Goal: Information Seeking & Learning: Find specific fact

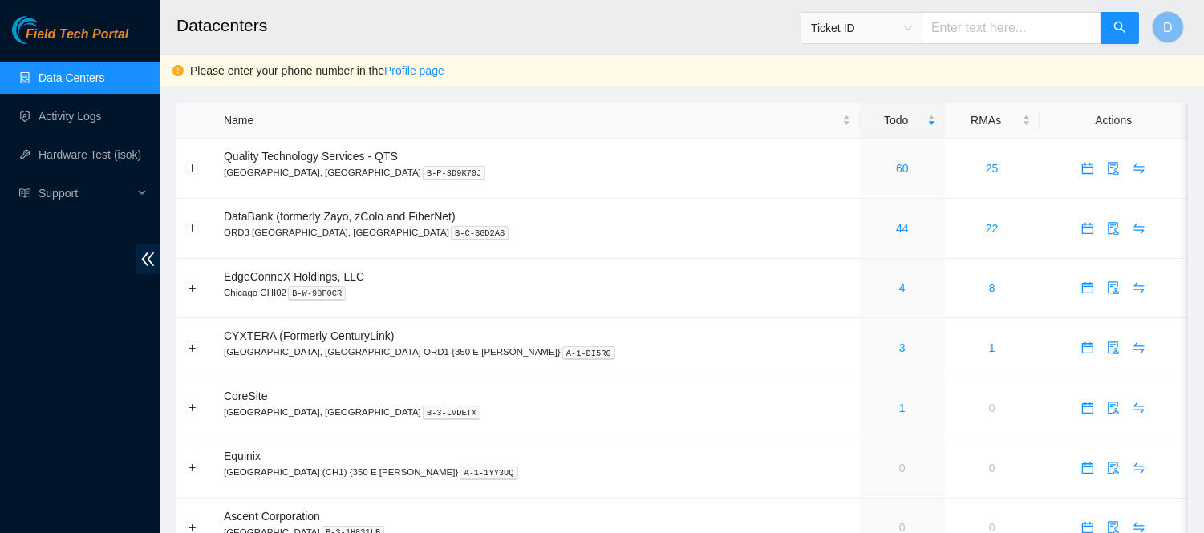
click at [1001, 21] on input "text" at bounding box center [1012, 28] width 180 height 32
paste input "B-W-14DGWHX"
type input "B-W-14DGWHX"
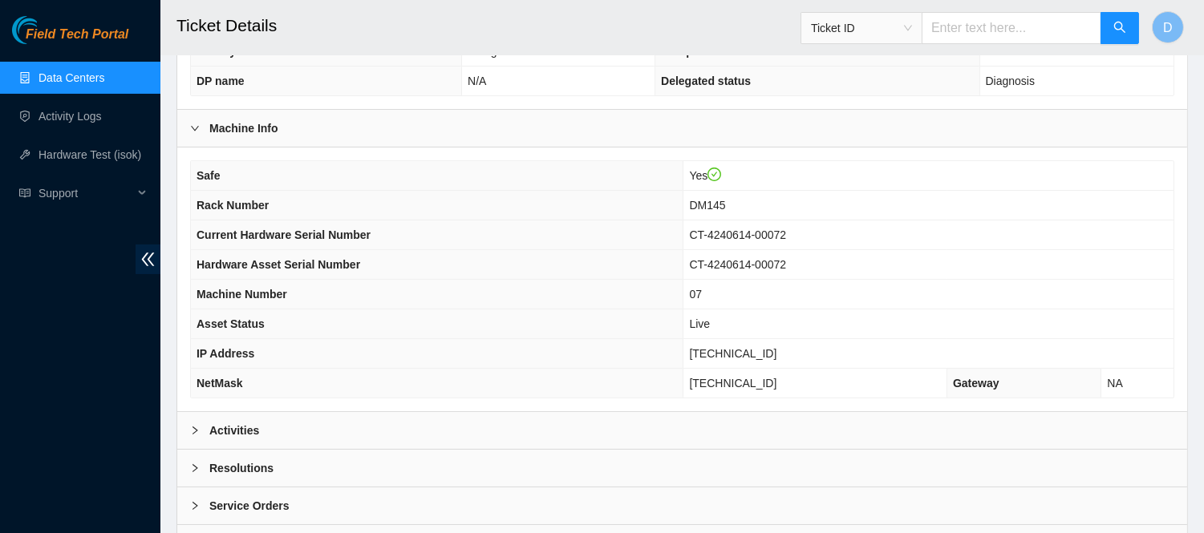
scroll to position [539, 0]
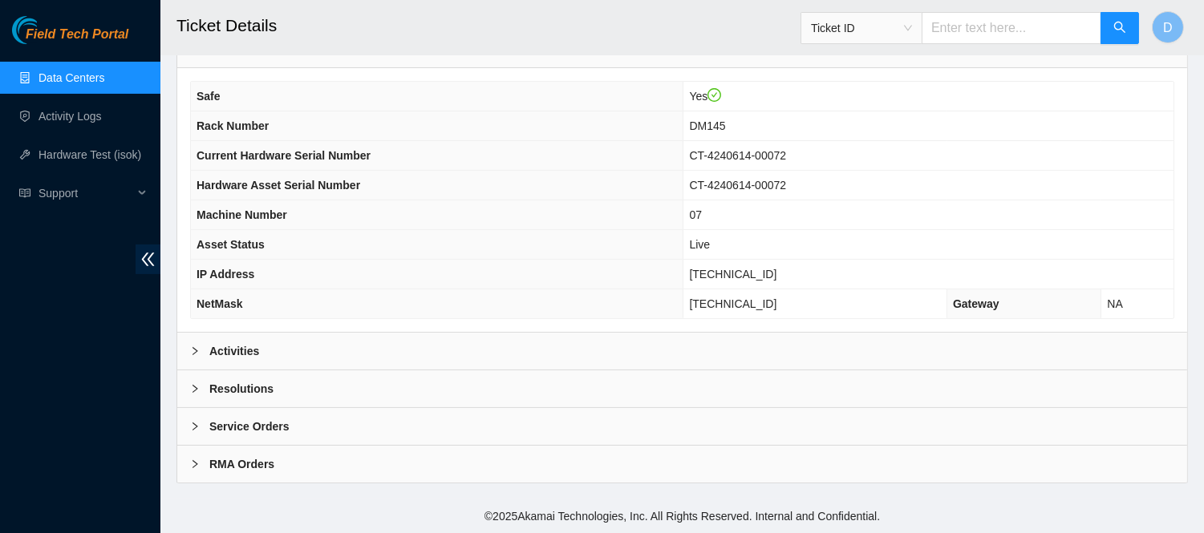
click at [477, 345] on div "Activities" at bounding box center [682, 351] width 1010 height 37
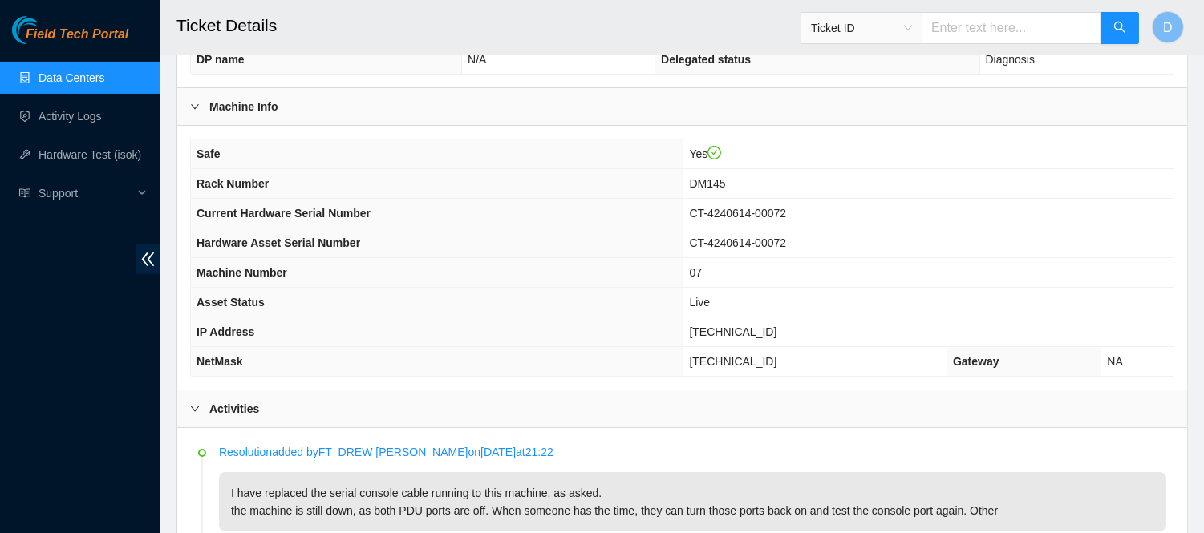
scroll to position [426, 0]
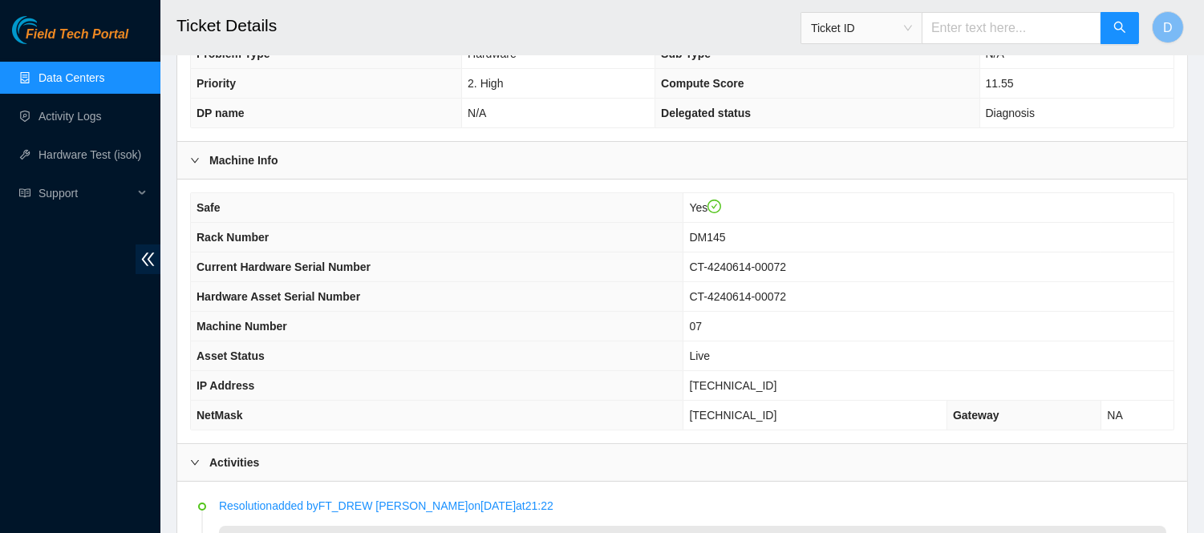
click at [72, 460] on div "Field Tech Portal Data Centers Activity Logs Hardware Test (isok) Support" at bounding box center [80, 274] width 160 height 517
click at [523, 339] on th "Machine Number" at bounding box center [437, 327] width 493 height 30
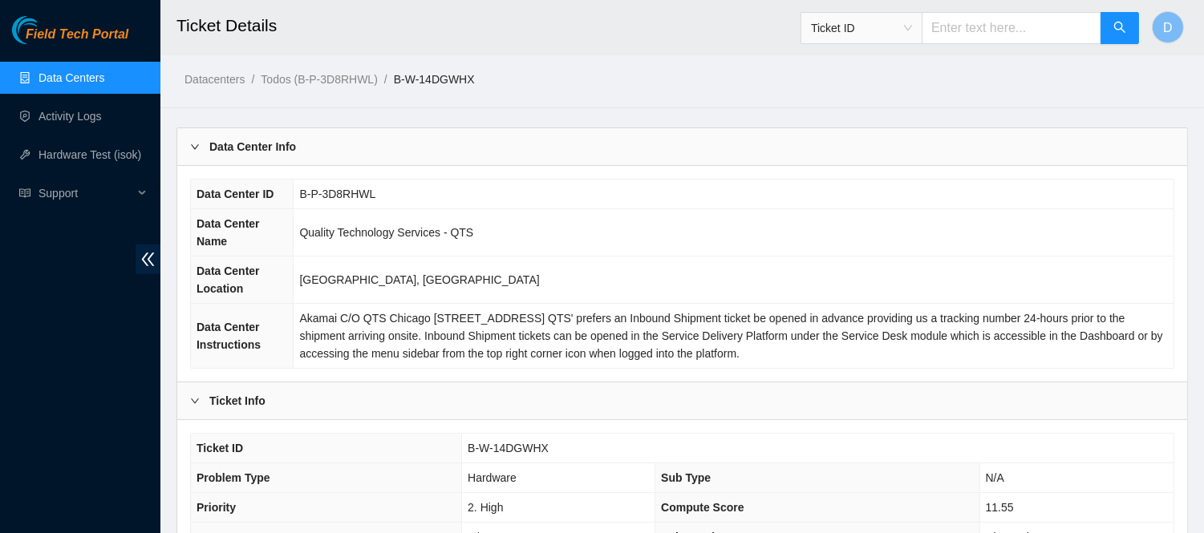
scroll to position [0, 0]
click at [571, 314] on span "Akamai C/O QTS Chicago [STREET_ADDRESS] QTS' prefers an Inbound Shipment ticket…" at bounding box center [730, 338] width 863 height 48
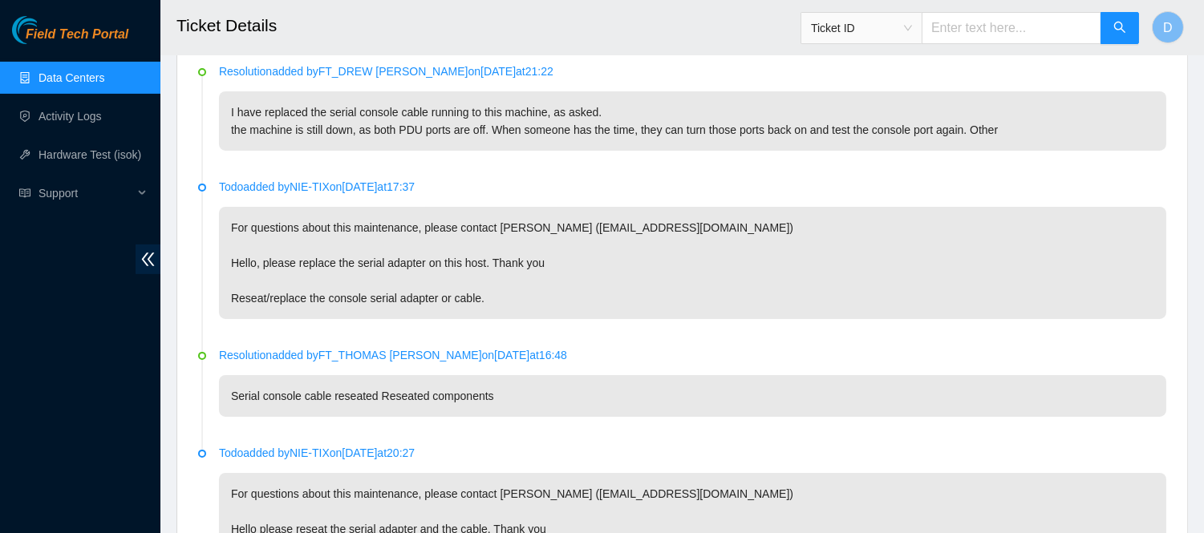
scroll to position [862, 0]
click at [82, 437] on div "Field Tech Portal Data Centers Activity Logs Hardware Test (isok) Support" at bounding box center [80, 274] width 160 height 517
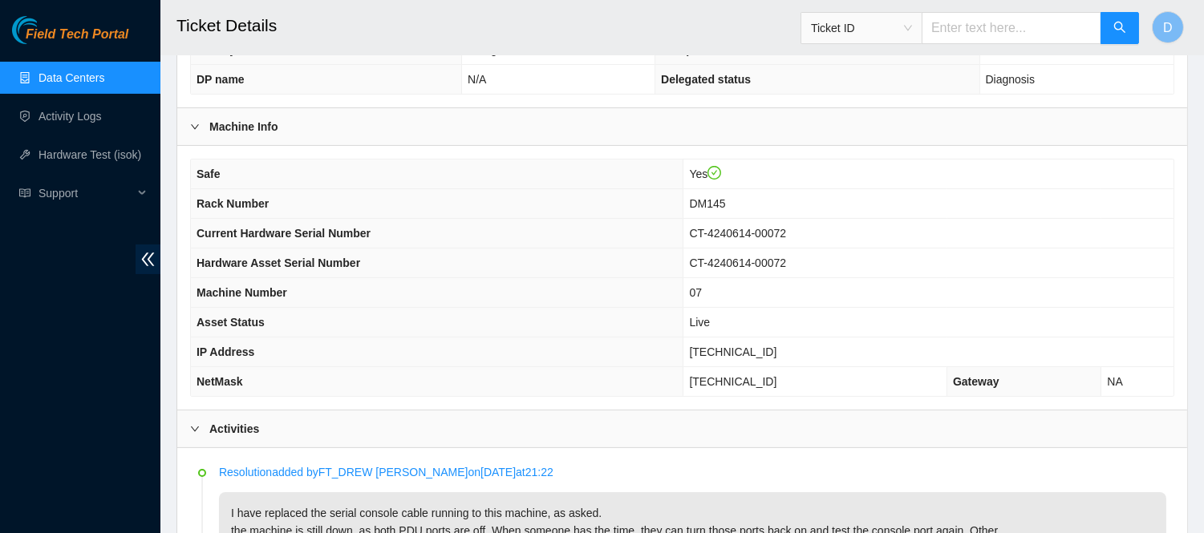
scroll to position [461, 0]
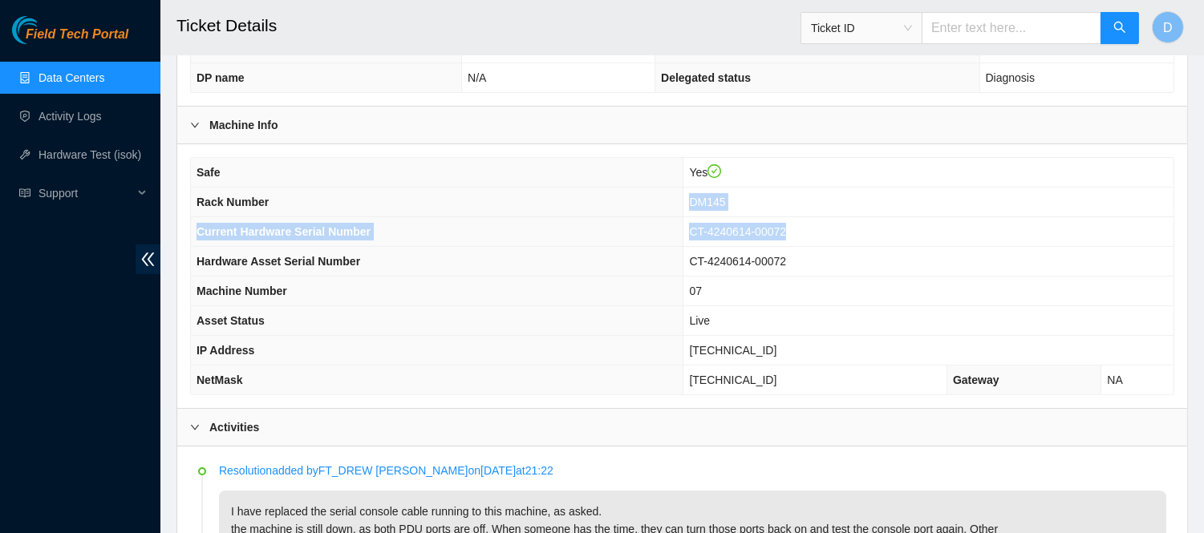
drag, startPoint x: 821, startPoint y: 229, endPoint x: 716, endPoint y: 197, distance: 109.6
click at [716, 197] on tbody "Safe Yes Rack Number DM145 Current Hardware Serial Number CT-4240614-00072 Hard…" at bounding box center [682, 276] width 983 height 237
copy tbody "DM145 Current Hardware Serial Number CT-4240614-00072"
drag, startPoint x: 893, startPoint y: 59, endPoint x: 311, endPoint y: -28, distance: 588.0
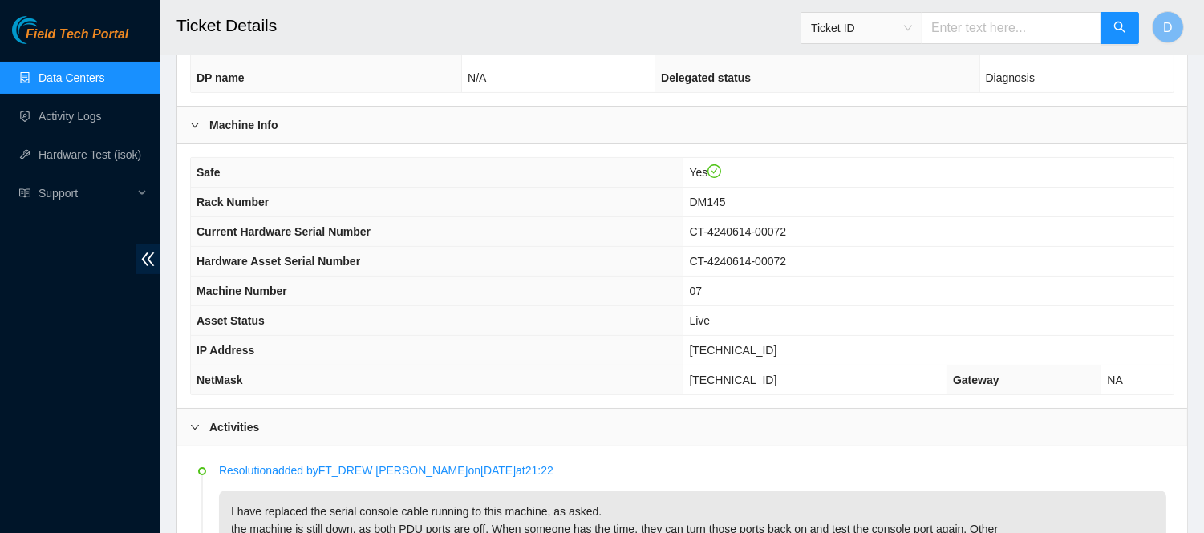
click at [825, 258] on td "CT-4240614-00072" at bounding box center [928, 262] width 490 height 30
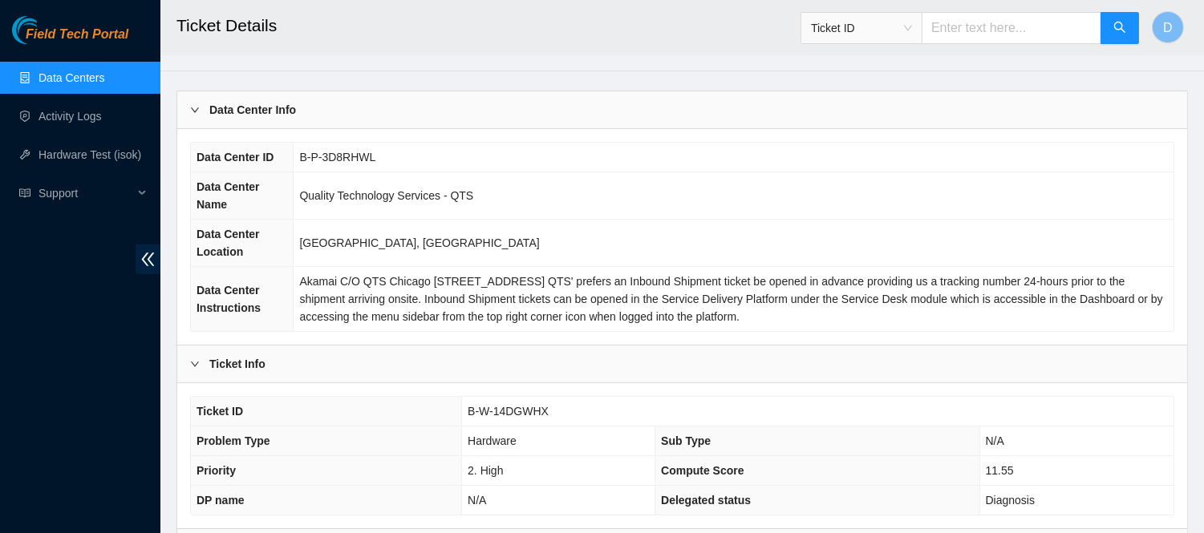
scroll to position [0, 0]
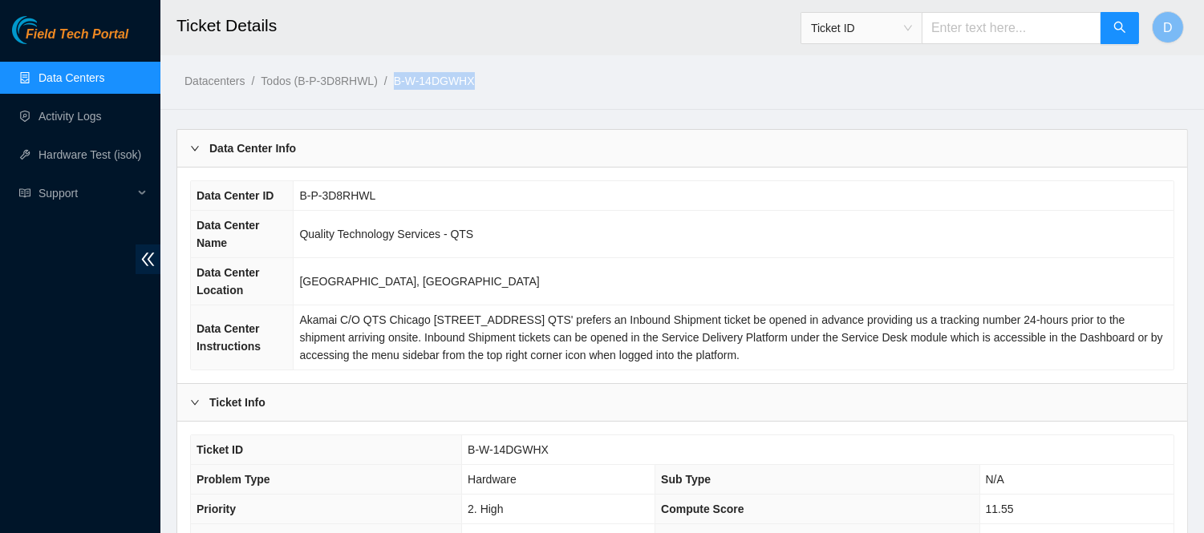
drag, startPoint x: 496, startPoint y: 75, endPoint x: 387, endPoint y: 78, distance: 109.1
click at [387, 78] on ol "Datacenters / Todos (B-P-3D8RHWL) / B-W-14DGWHX /" at bounding box center [564, 81] width 759 height 18
copy ol "B-W-14DGWHX"
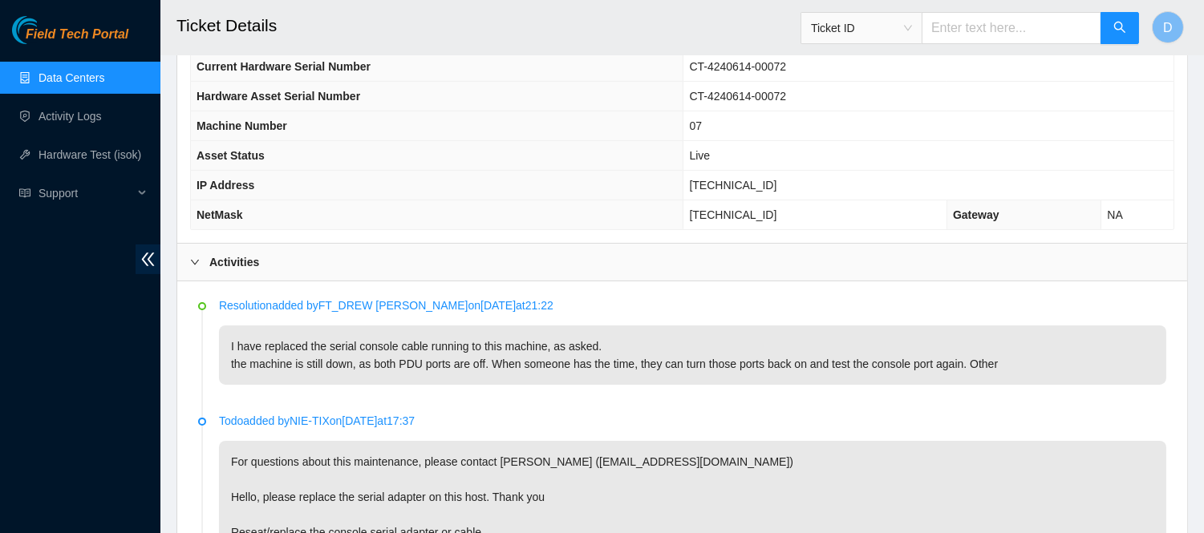
scroll to position [628, 0]
click at [732, 241] on div "Safe Yes Rack Number DM145 Current Hardware Serial Number CT-4240614-00072 Hard…" at bounding box center [682, 110] width 1010 height 264
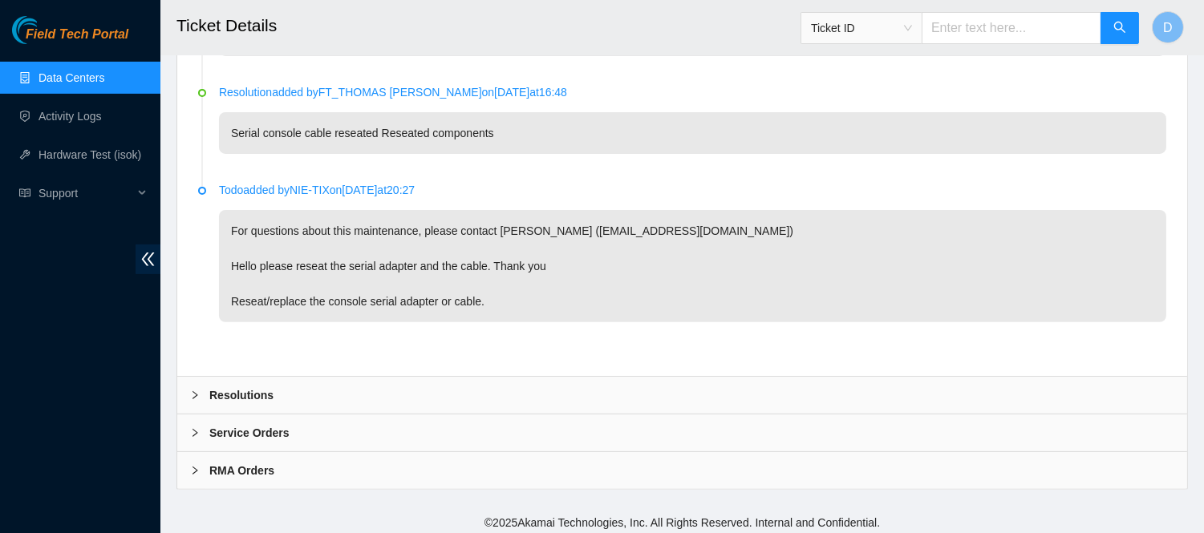
scroll to position [1132, 0]
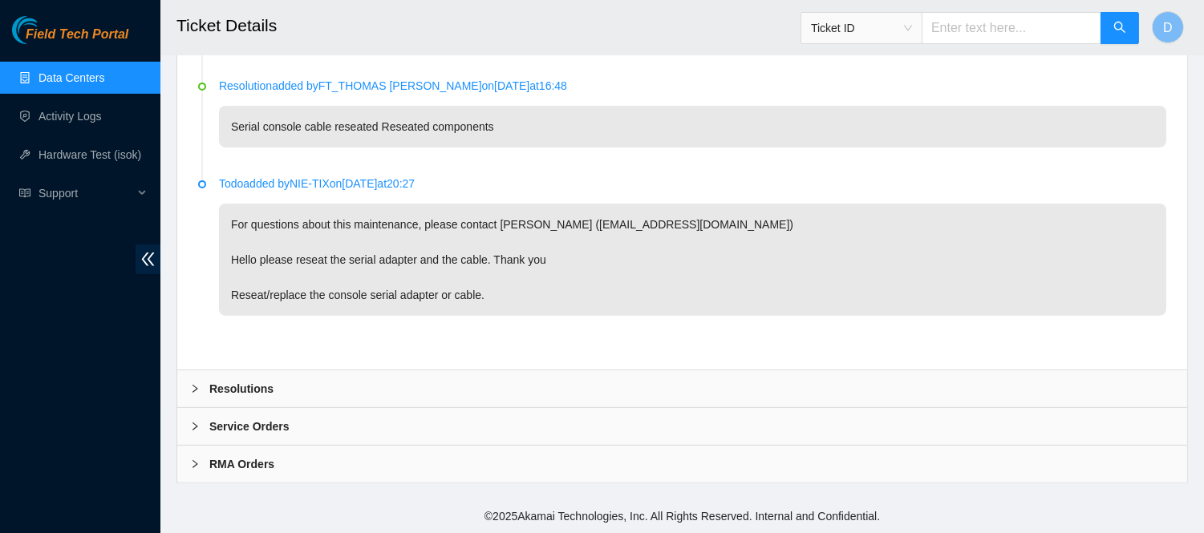
click at [550, 394] on div "Resolutions" at bounding box center [682, 389] width 1010 height 37
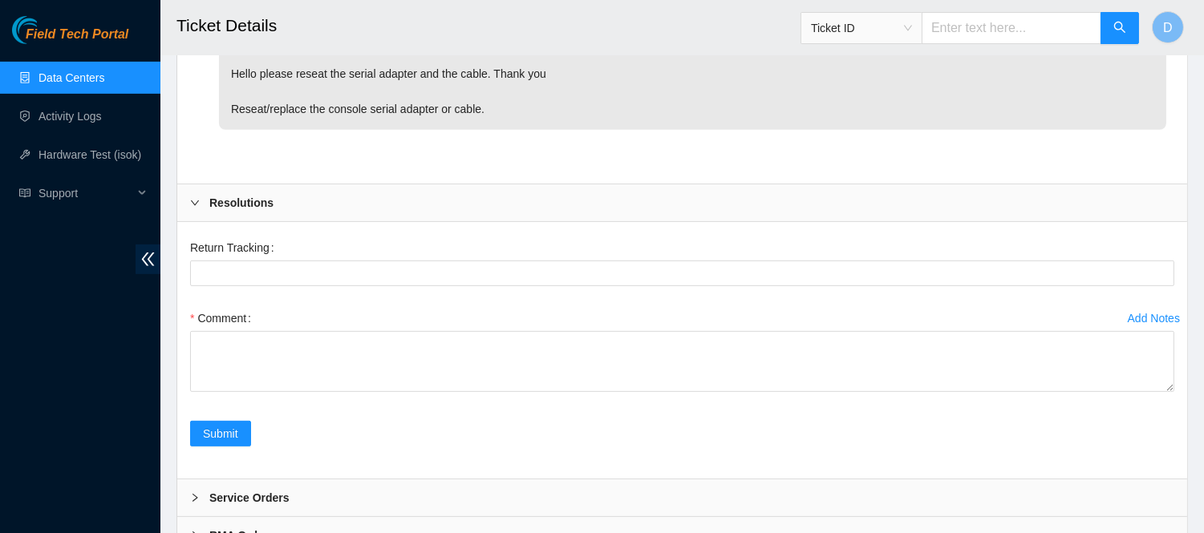
scroll to position [1389, 0]
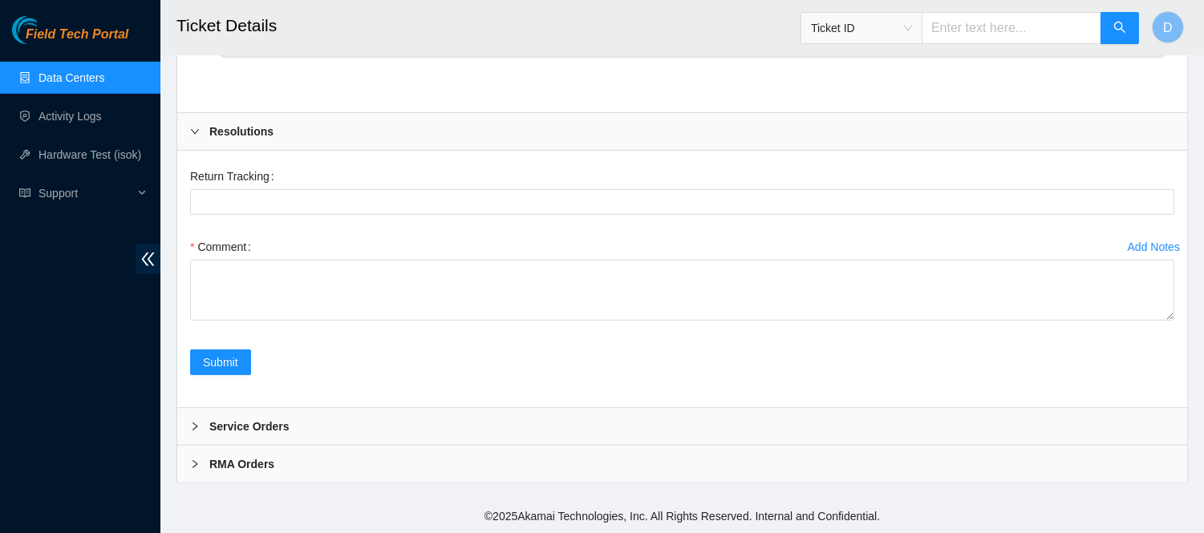
click at [508, 410] on div "Service Orders" at bounding box center [682, 426] width 1010 height 37
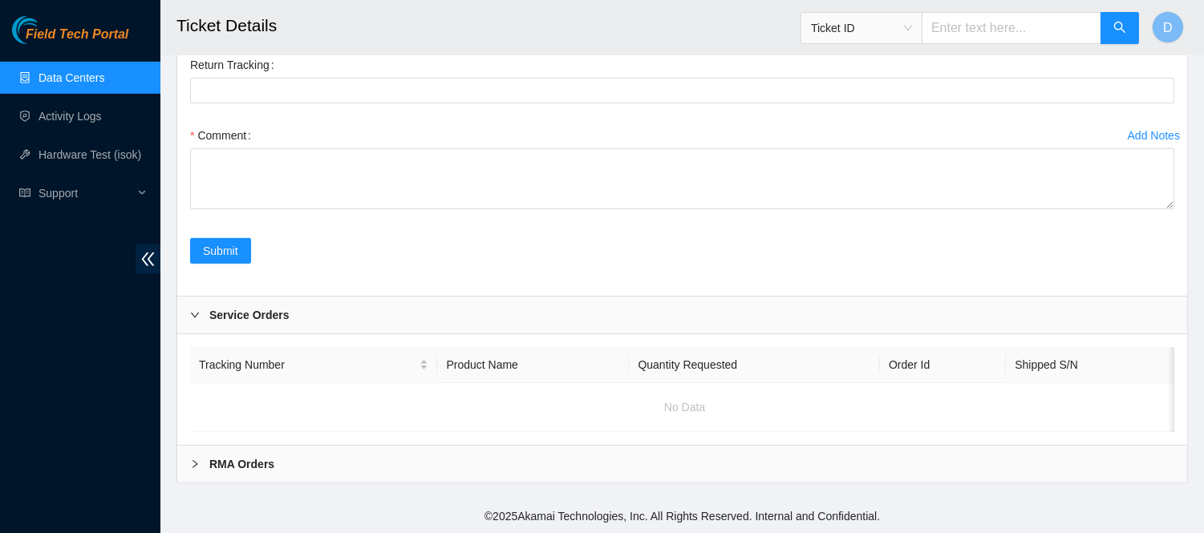
scroll to position [1514, 0]
click at [456, 478] on div "RMA Orders" at bounding box center [682, 464] width 1010 height 37
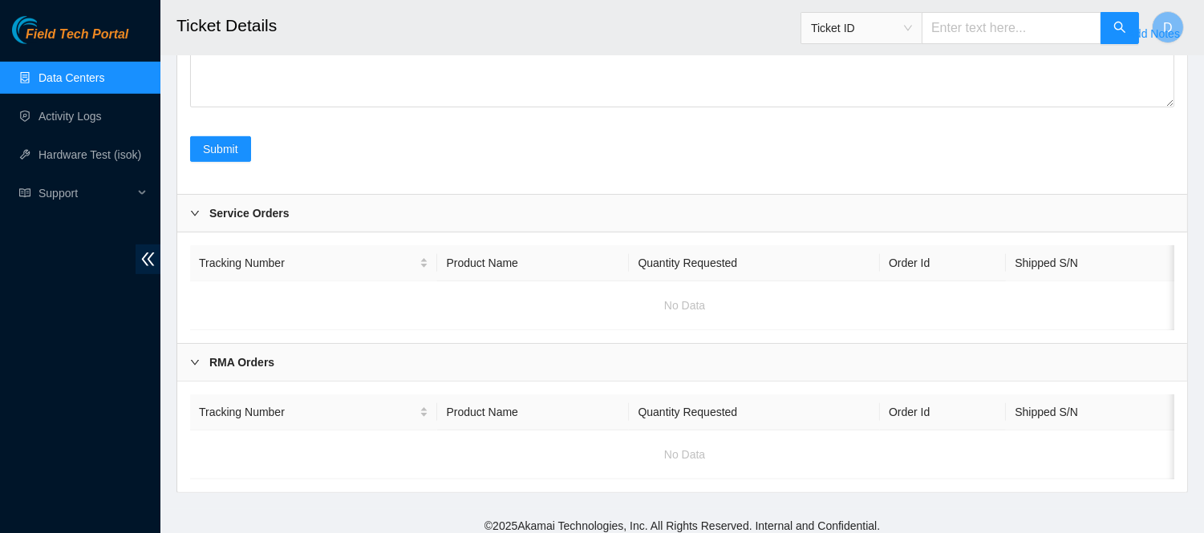
scroll to position [1640, 0]
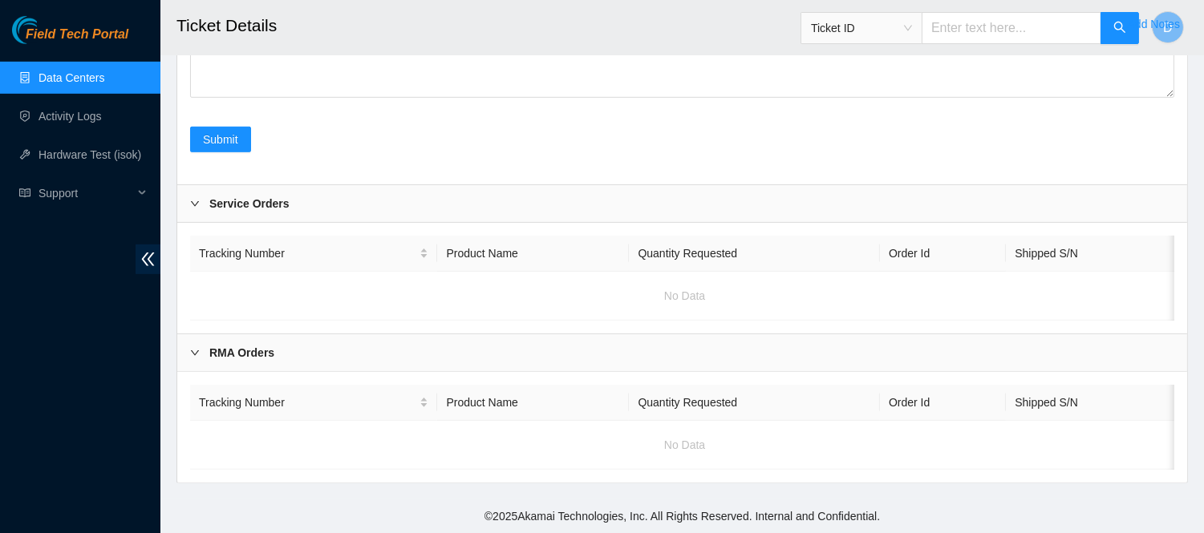
click at [72, 371] on div "Field Tech Portal Data Centers Activity Logs Hardware Test (isok) Support" at bounding box center [80, 274] width 160 height 517
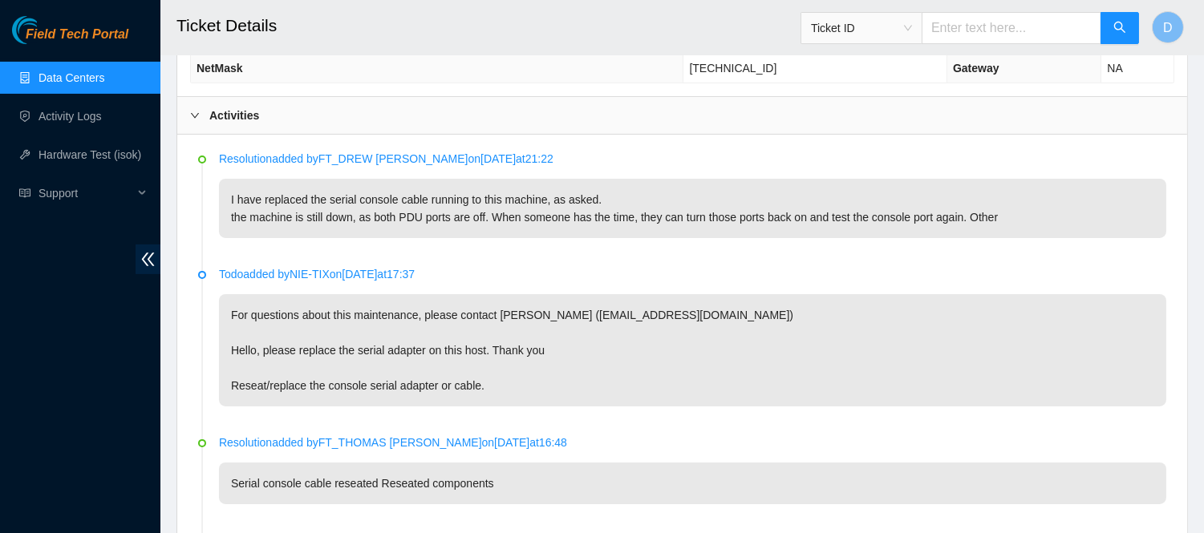
scroll to position [0, 0]
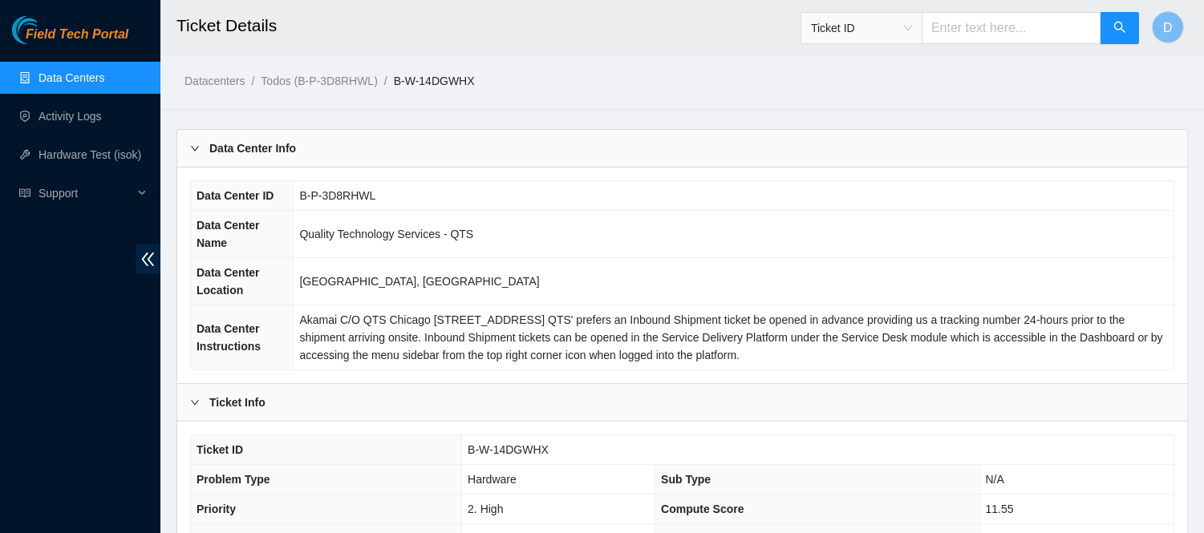
click at [43, 355] on div "Field Tech Portal Data Centers Activity Logs Hardware Test (isok) Support" at bounding box center [80, 274] width 160 height 517
click at [93, 74] on link "Data Centers" at bounding box center [72, 77] width 66 height 13
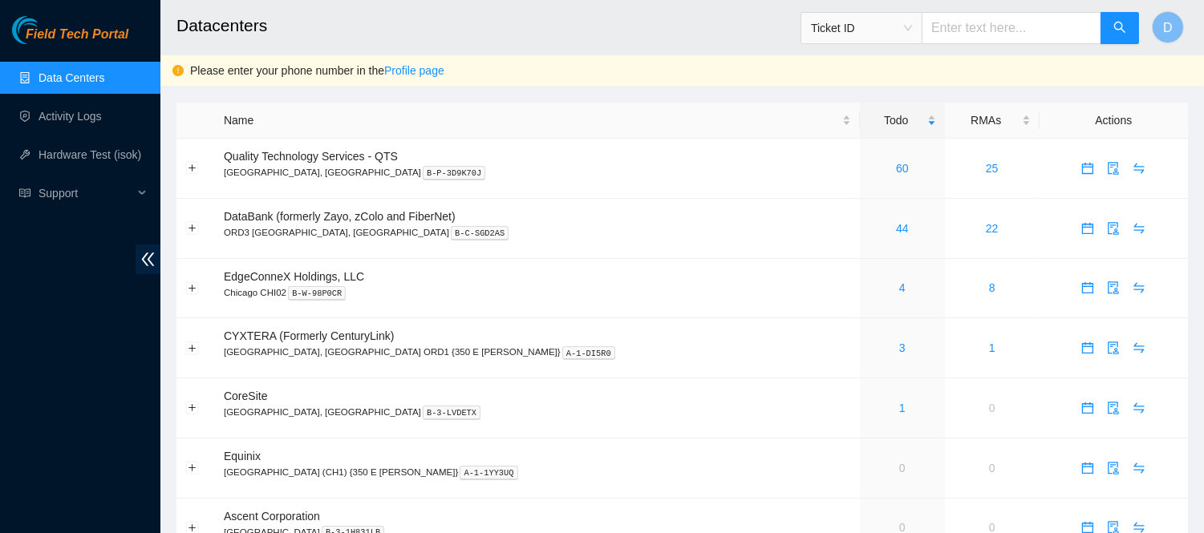
click at [591, 26] on h2 "Datacenters" at bounding box center [586, 25] width 821 height 51
click at [896, 163] on link "60" at bounding box center [902, 168] width 13 height 13
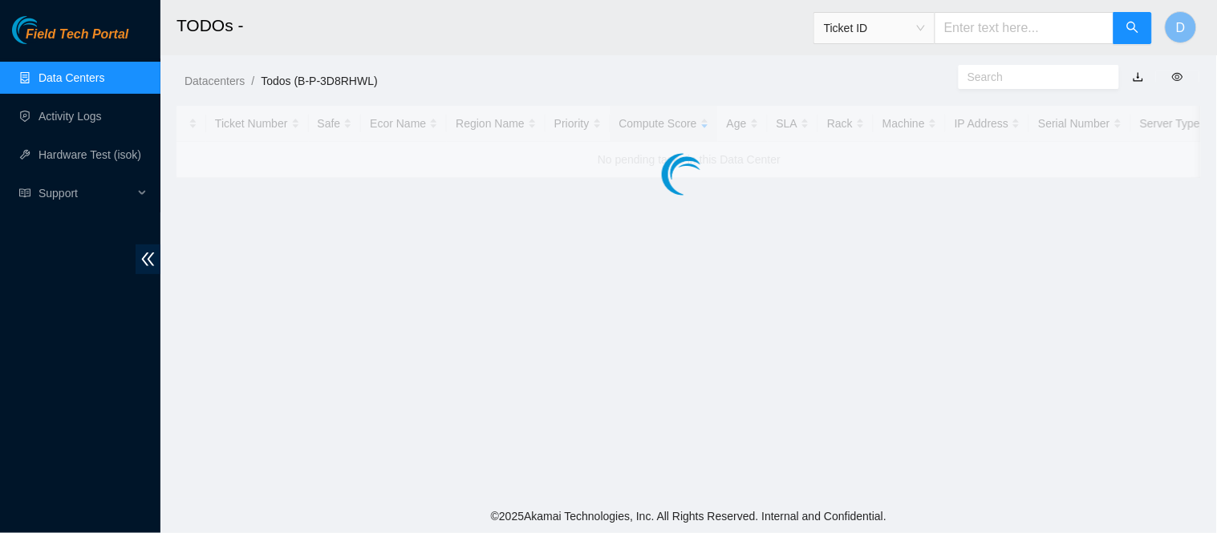
click at [667, 55] on header "TODOs - Ticket ID D" at bounding box center [768, 27] width 1217 height 55
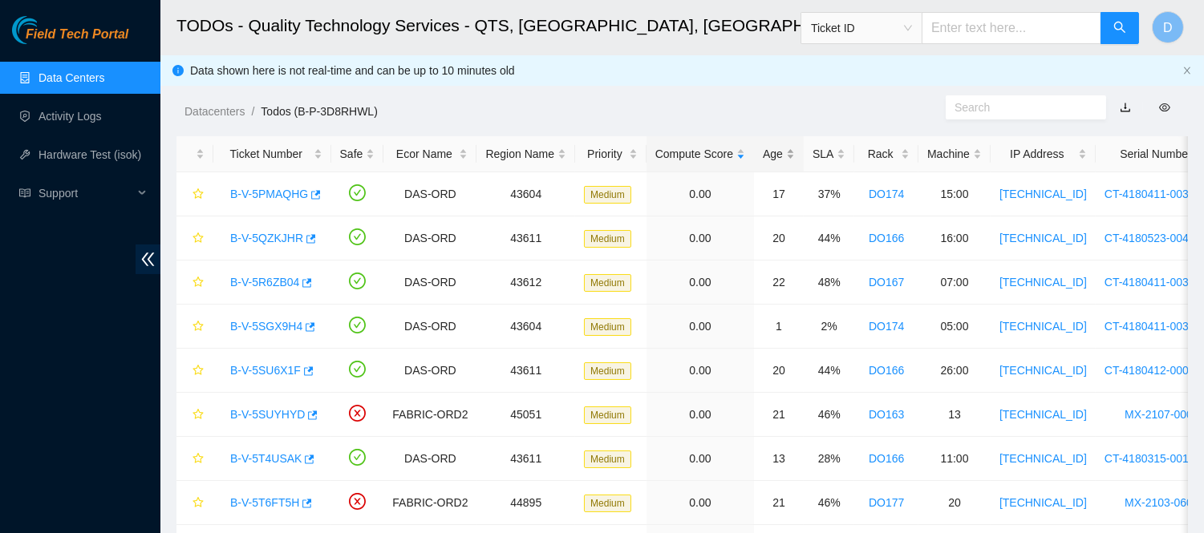
click at [768, 150] on div "Age" at bounding box center [779, 154] width 32 height 18
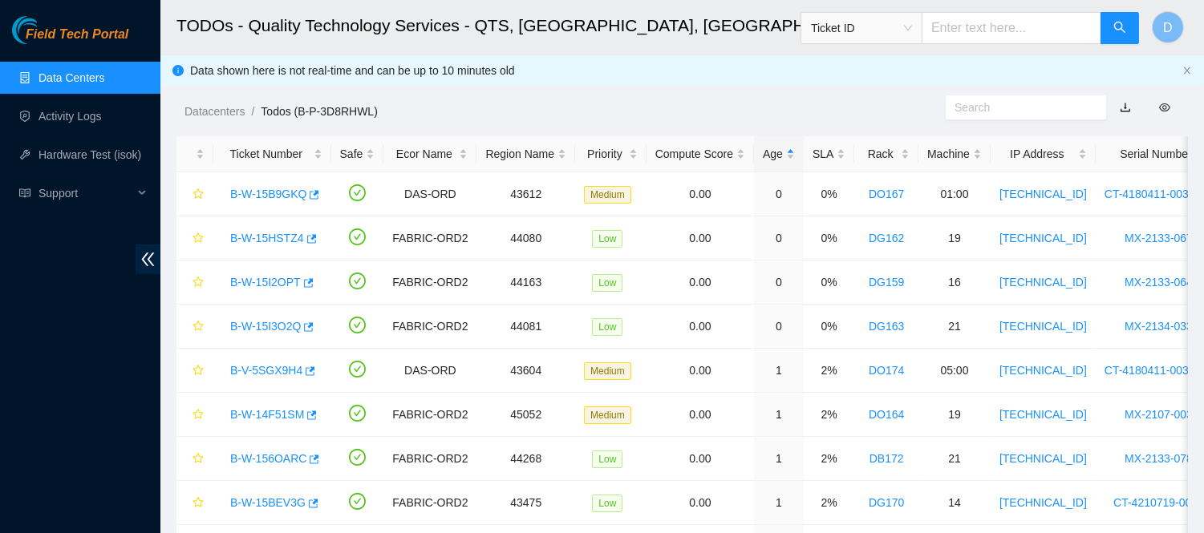
click at [730, 43] on h2 "TODOs - Quality Technology Services - QTS, [GEOGRAPHIC_DATA], [GEOGRAPHIC_DATA]" at bounding box center [586, 25] width 821 height 51
click at [724, 106] on ol "Datacenters / Todos (B-P-3D8RHWL) /" at bounding box center [564, 112] width 759 height 18
click at [646, 91] on div "Datacenters / Todos (B-P-3D8RHWL) /" at bounding box center [551, 75] width 783 height 90
